Goal: Task Accomplishment & Management: Manage account settings

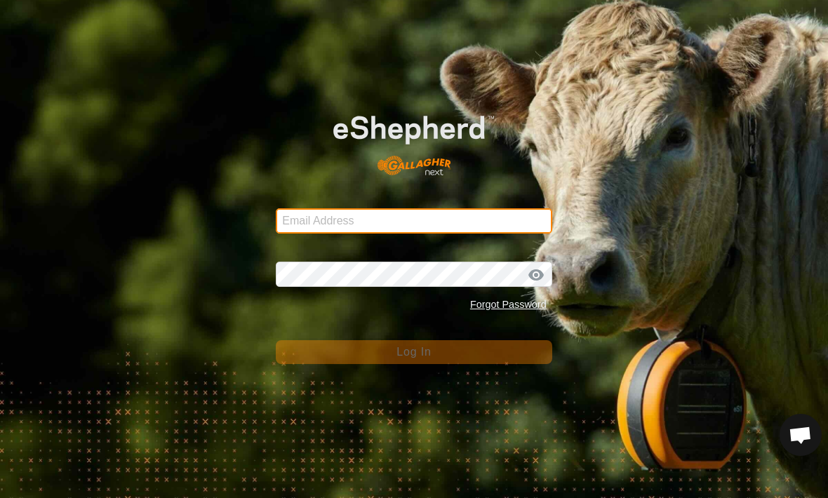
click at [459, 229] on input "Email Address" at bounding box center [414, 220] width 276 height 25
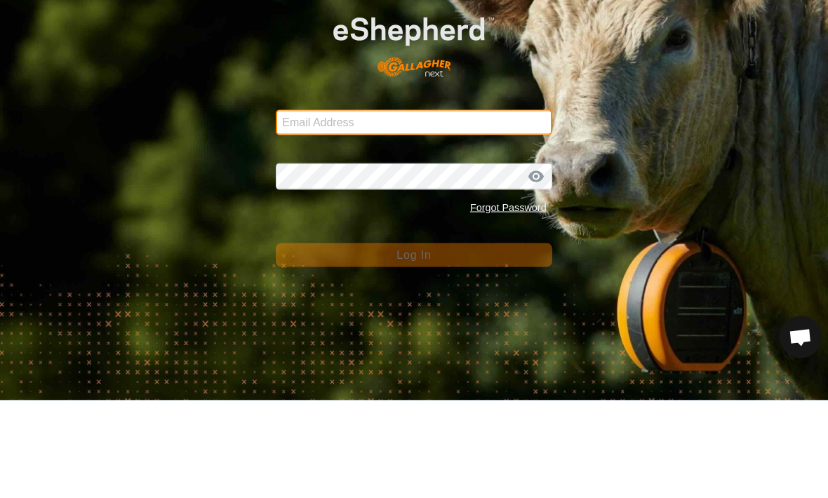
type input "[EMAIL_ADDRESS][DOMAIN_NAME]"
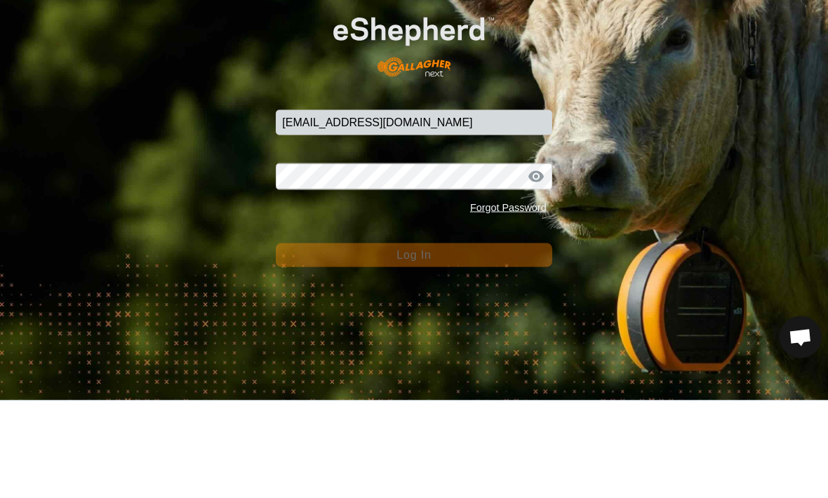
click at [413, 341] on button "Log In" at bounding box center [414, 353] width 276 height 24
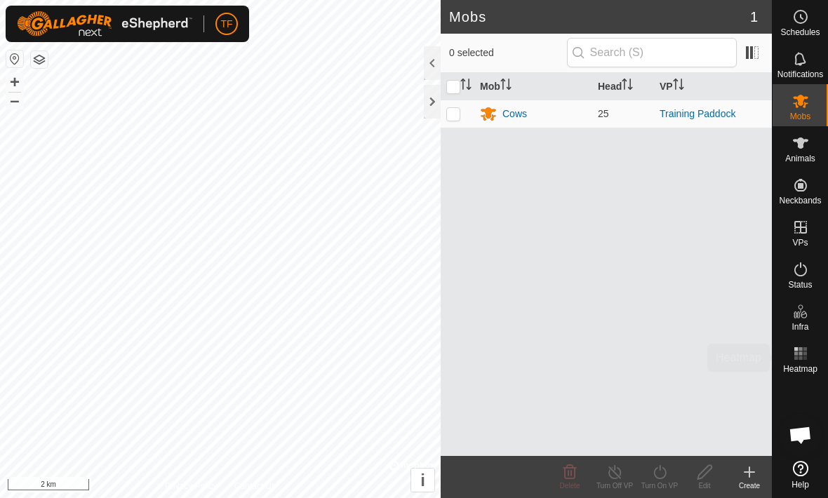
click at [799, 365] on span "Heatmap" at bounding box center [800, 369] width 34 height 8
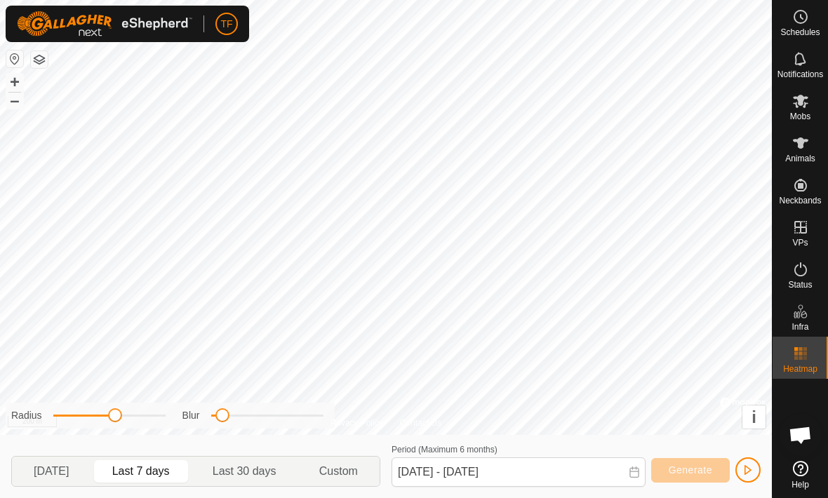
click at [244, 485] on p-togglebutton "Last 30 days" at bounding box center [244, 471] width 107 height 29
click at [147, 471] on span "Last 7 days" at bounding box center [141, 471] width 58 height 17
click at [48, 464] on span "[DATE]" at bounding box center [51, 471] width 35 height 17
type input "[DATE] - [DATE]"
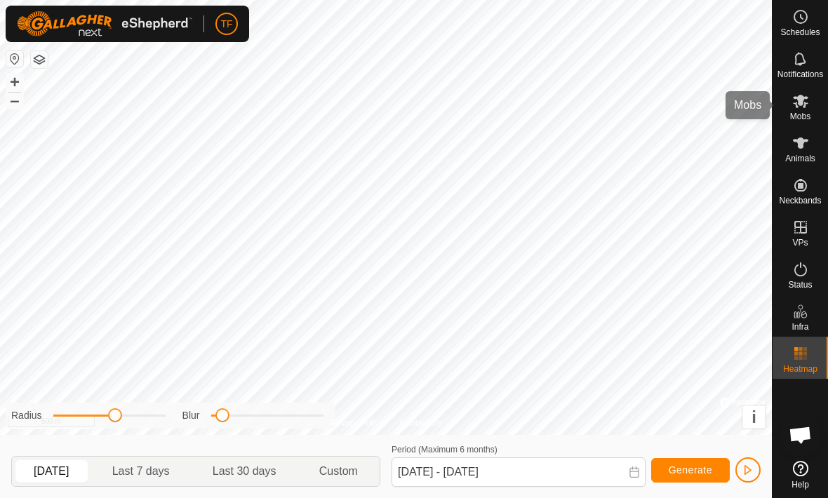
click at [804, 105] on icon at bounding box center [800, 101] width 15 height 13
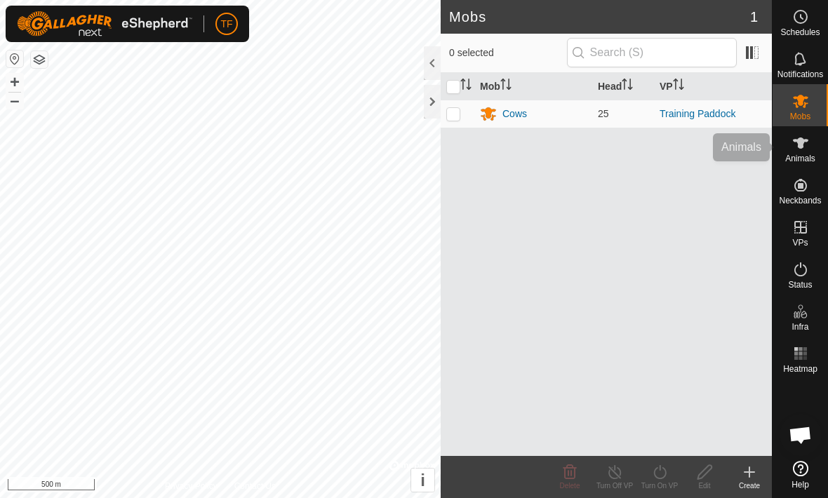
click at [806, 155] on span "Animals" at bounding box center [800, 158] width 30 height 8
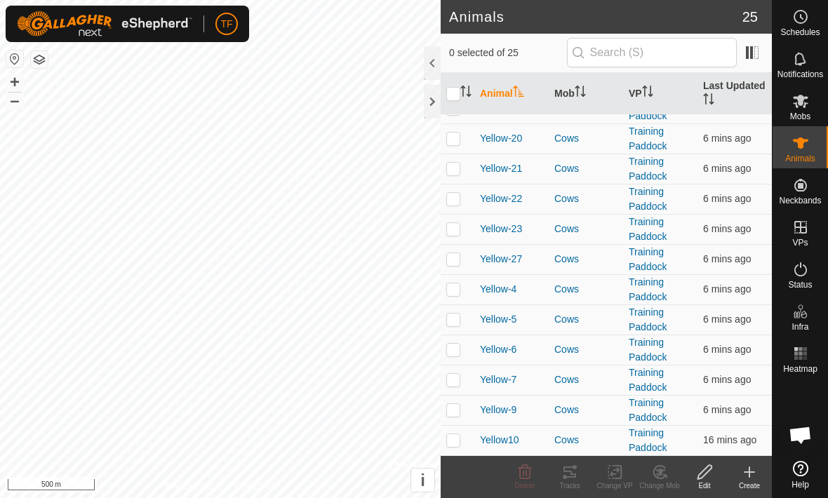
scroll to position [413, 0]
click at [509, 438] on span "Yellow10" at bounding box center [499, 440] width 39 height 15
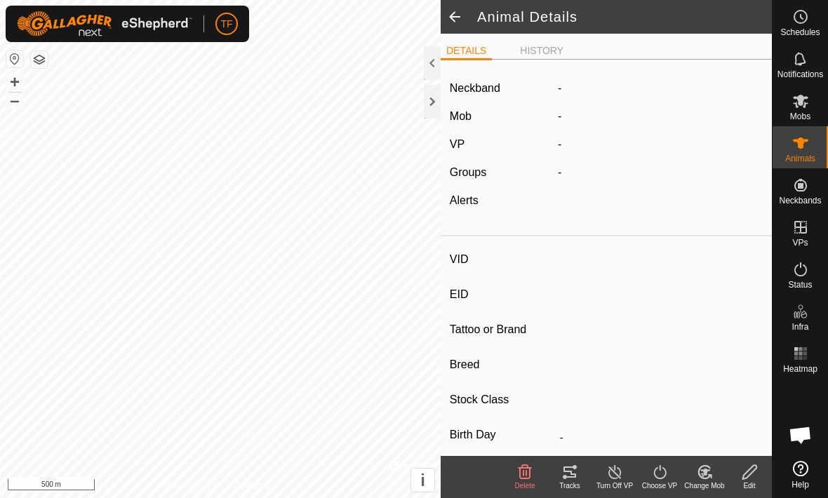
type input "Yellow10"
type input "-"
type input "Yellow"
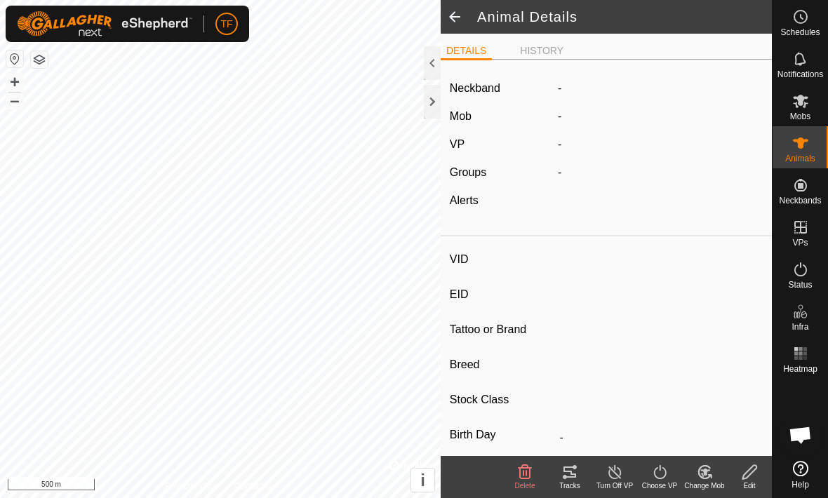
type input "05/2021"
type input "4 years 6 months"
type input "0 kg"
type input "-"
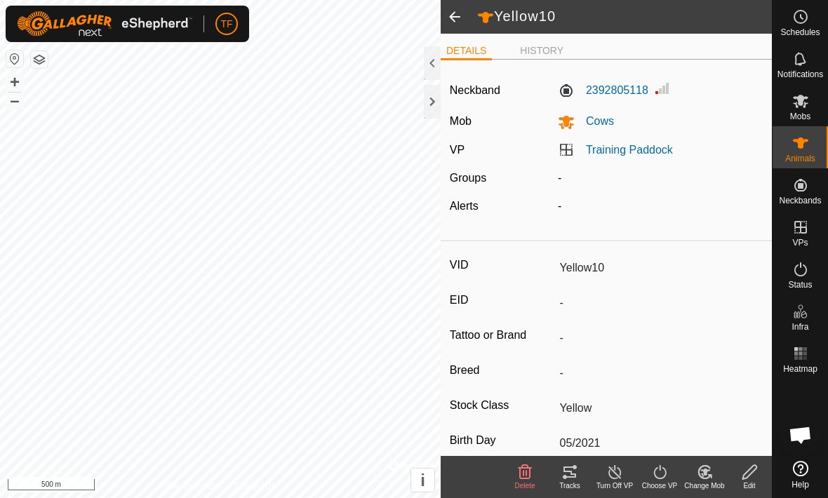
click at [754, 471] on icon at bounding box center [750, 472] width 18 height 17
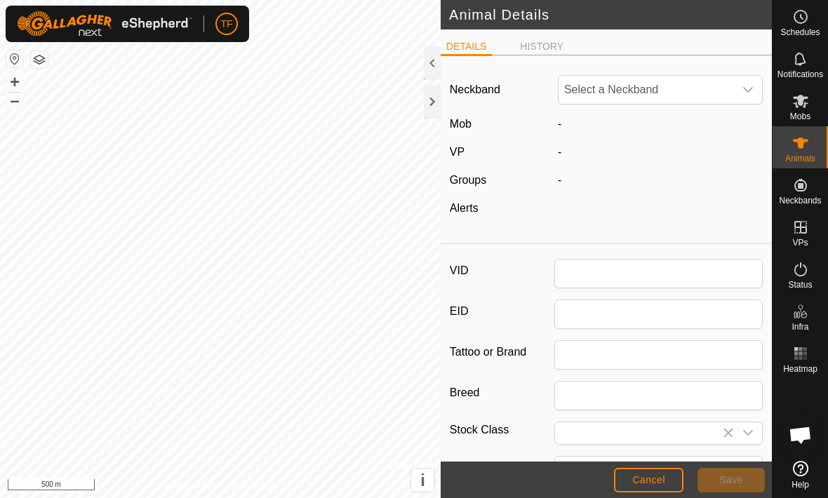
type input "Yellow10"
type input "Yellow"
type input "05/2021"
type input "4 years 6 months"
type input "0"
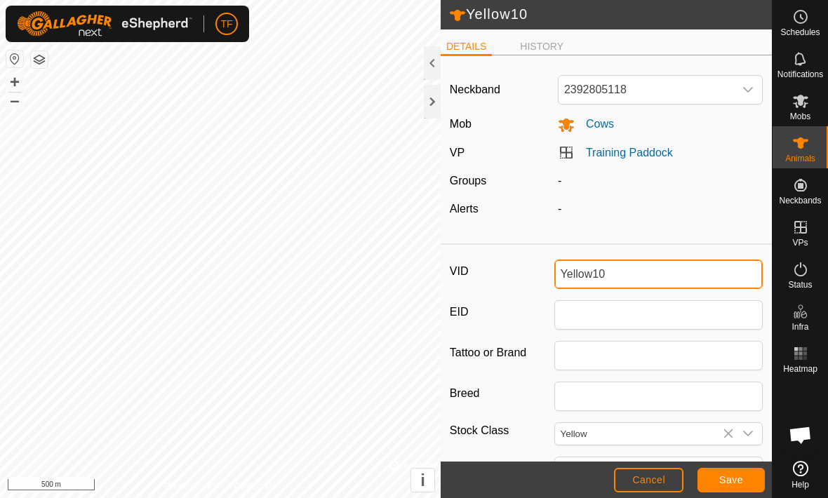
click at [650, 274] on input "Yellow10" at bounding box center [658, 274] width 209 height 29
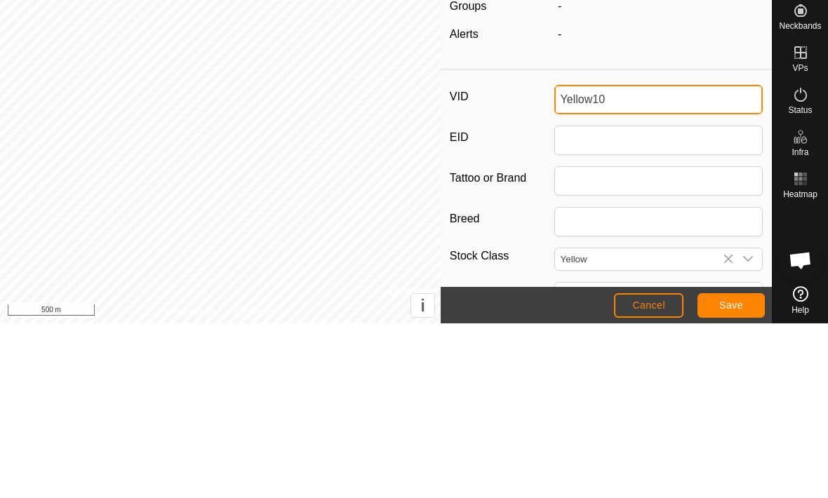
click at [593, 260] on input "Yellow10" at bounding box center [658, 274] width 209 height 29
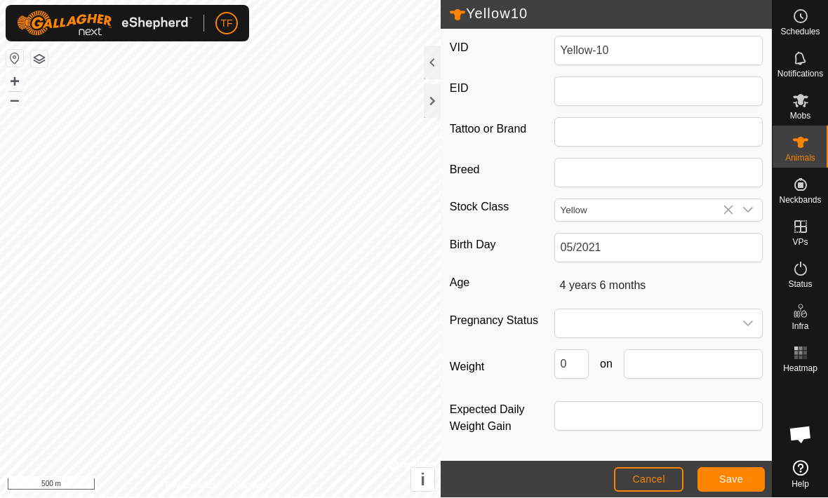
scroll to position [229, 0]
click at [730, 472] on button "Save" at bounding box center [730, 480] width 67 height 25
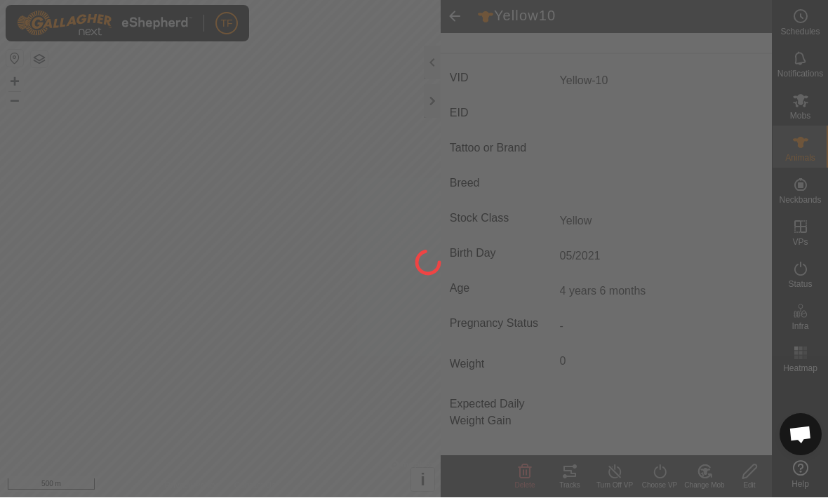
scroll to position [200, 0]
type input "Yellow10"
type input "-"
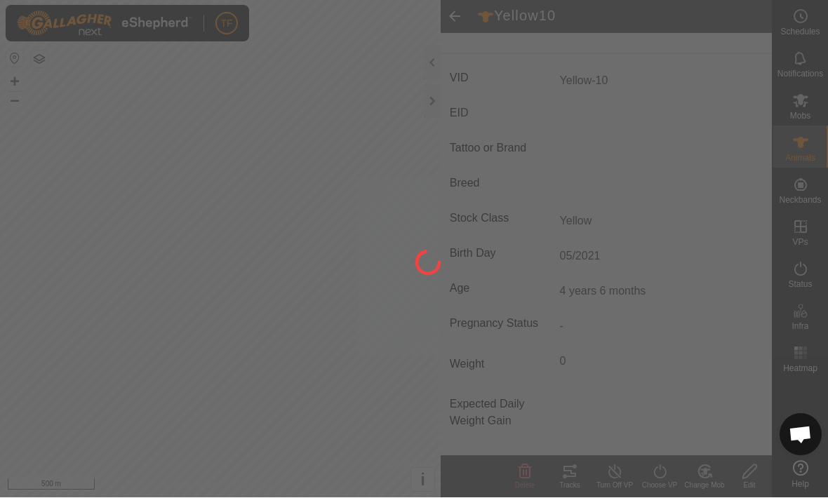
type input "0 kg"
type input "-"
type input "Yellow-10"
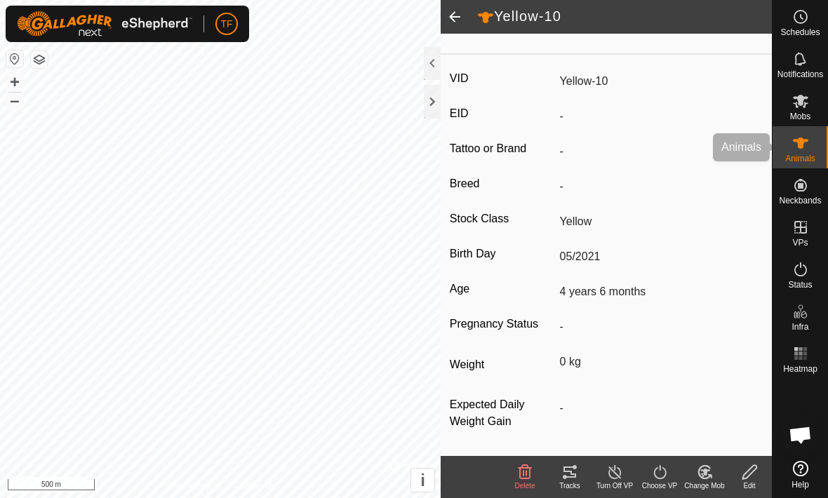
click at [807, 164] on div "Animals" at bounding box center [799, 147] width 55 height 42
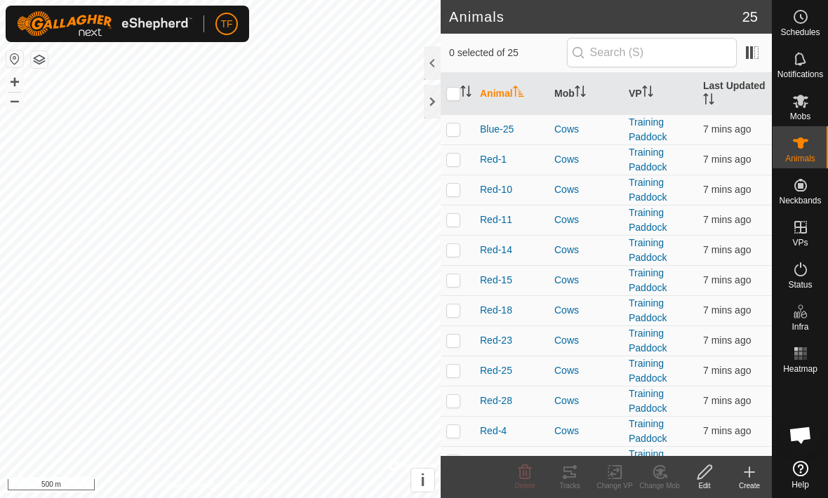
click at [804, 140] on icon at bounding box center [800, 142] width 15 height 11
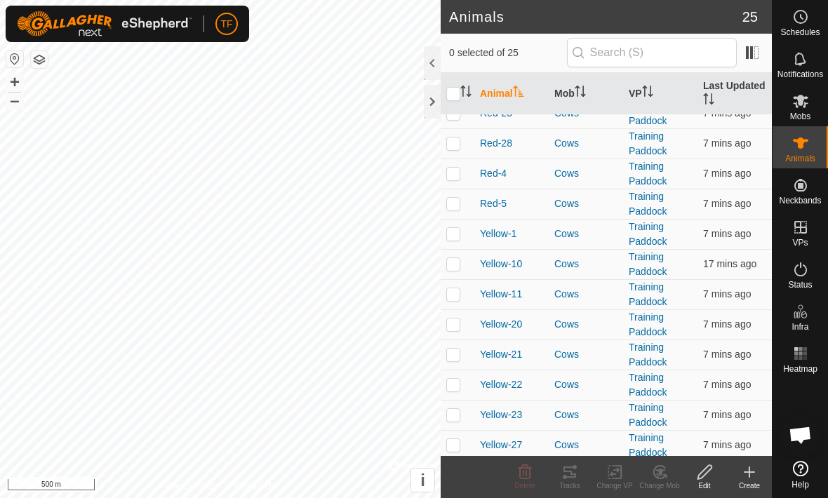
scroll to position [249, 0]
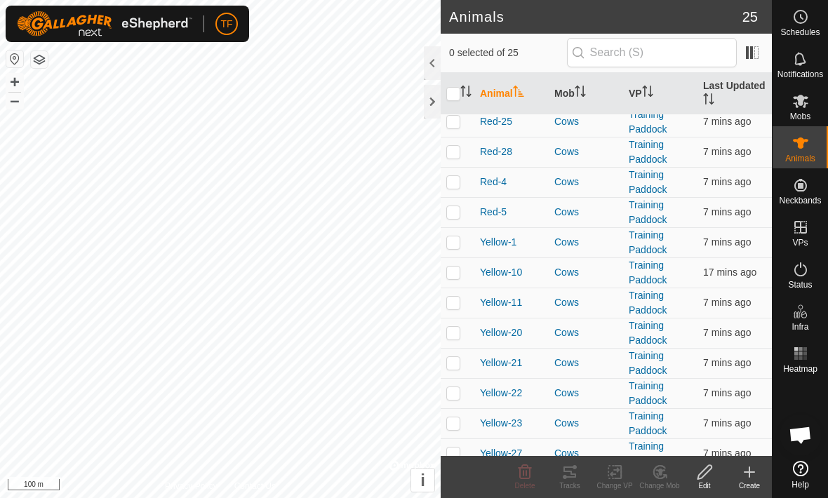
checkbox input "true"
click at [513, 274] on span "Yellow-10" at bounding box center [501, 272] width 42 height 15
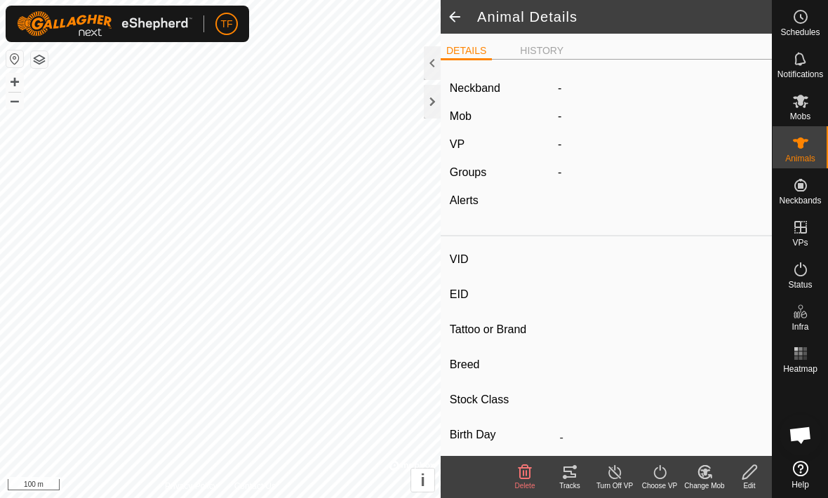
type input "Yellow-10"
type input "-"
type input "Yellow"
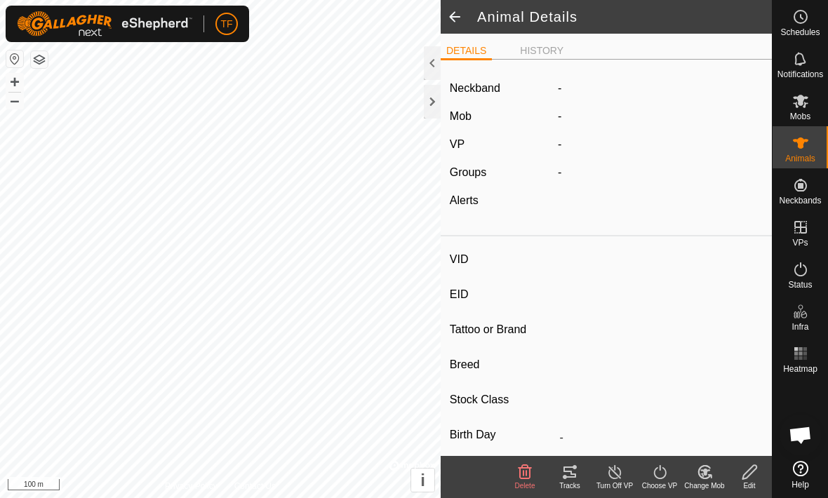
type input "05/2021"
type input "4 years 6 months"
type input "0 kg"
type input "-"
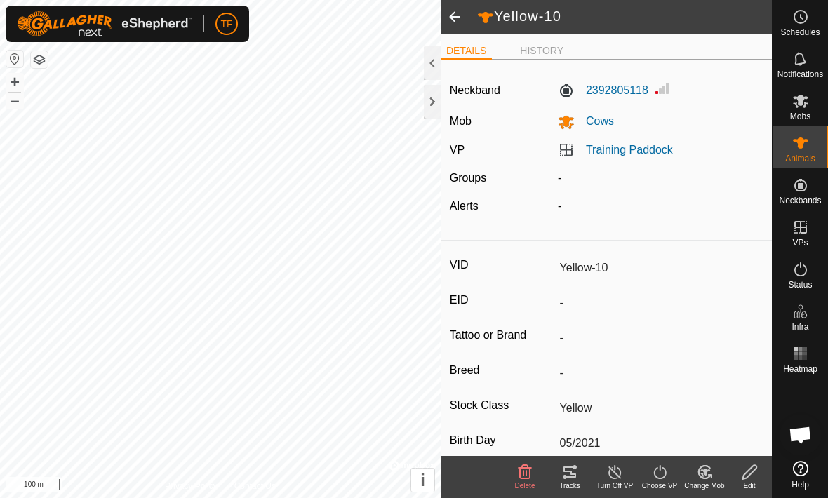
click at [450, 25] on span at bounding box center [454, 17] width 28 height 34
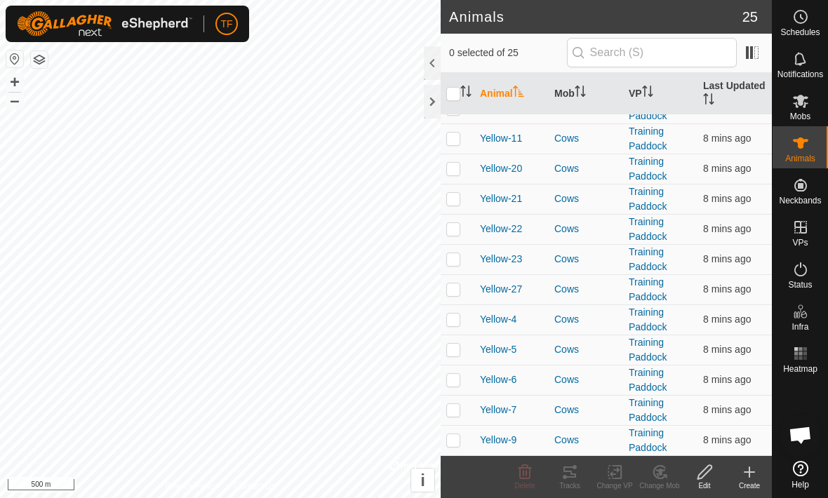
scroll to position [413, 0]
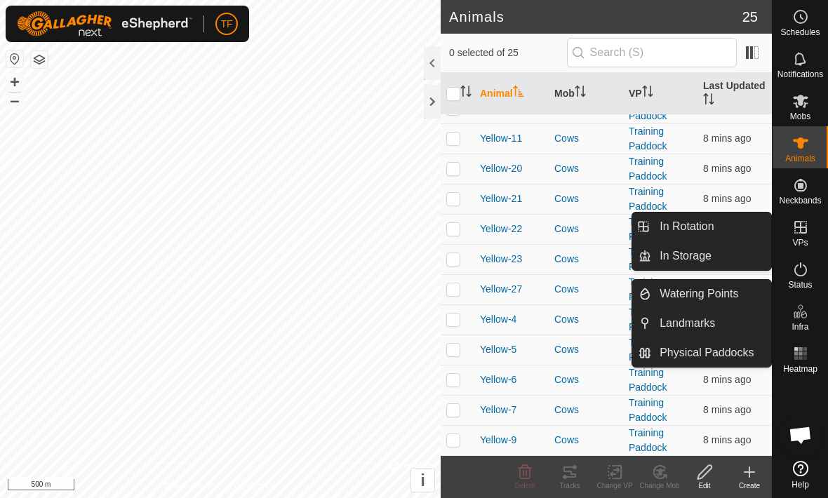
click at [719, 222] on link "In Rotation" at bounding box center [711, 227] width 120 height 28
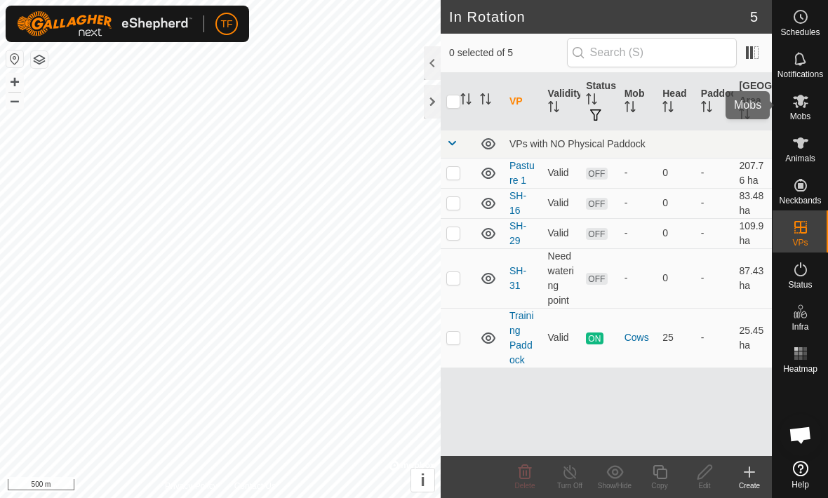
click at [804, 119] on span "Mobs" at bounding box center [800, 116] width 20 height 8
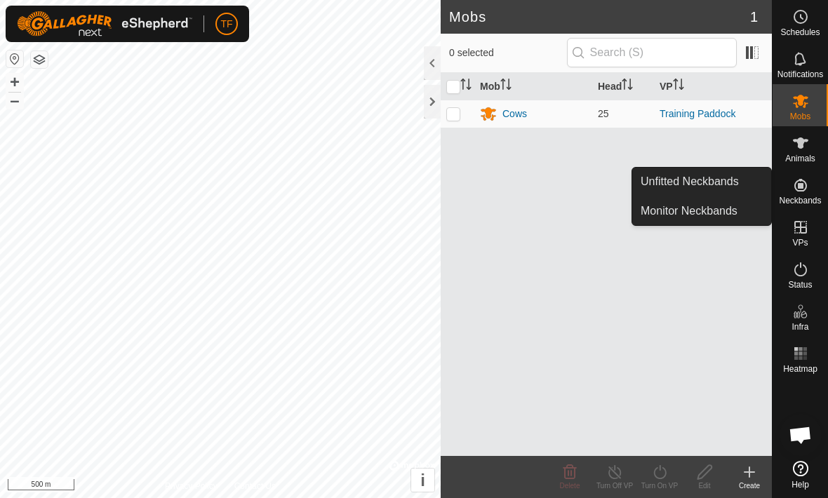
click at [727, 175] on span "Unfitted Neckbands" at bounding box center [689, 181] width 98 height 17
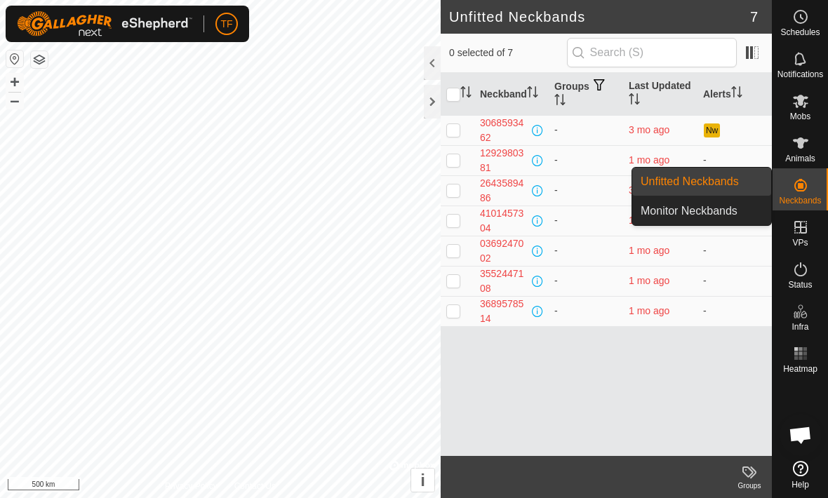
click at [734, 213] on span "Monitor Neckbands" at bounding box center [688, 211] width 97 height 17
